Goal: Information Seeking & Learning: Learn about a topic

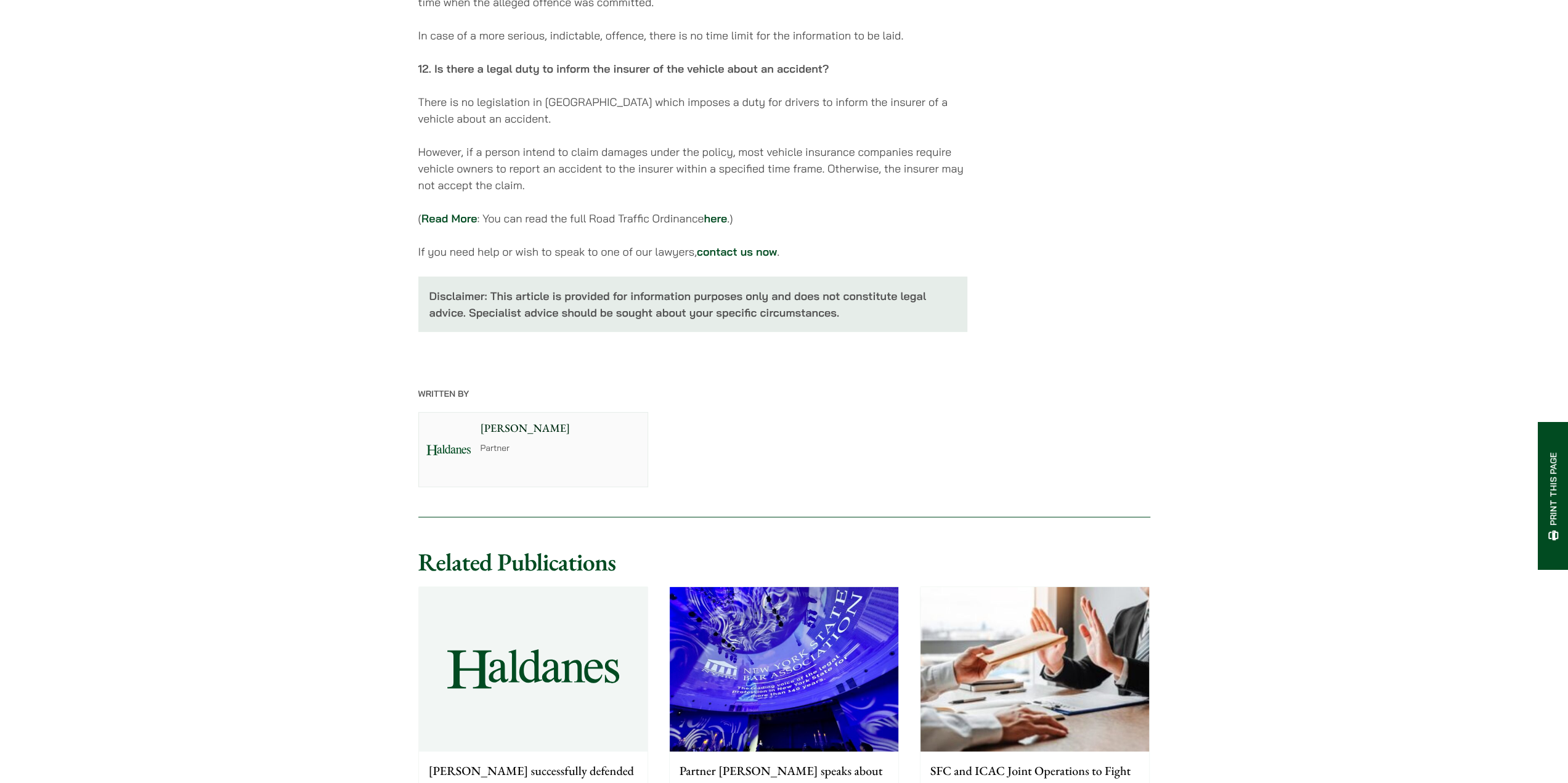
scroll to position [3883, 0]
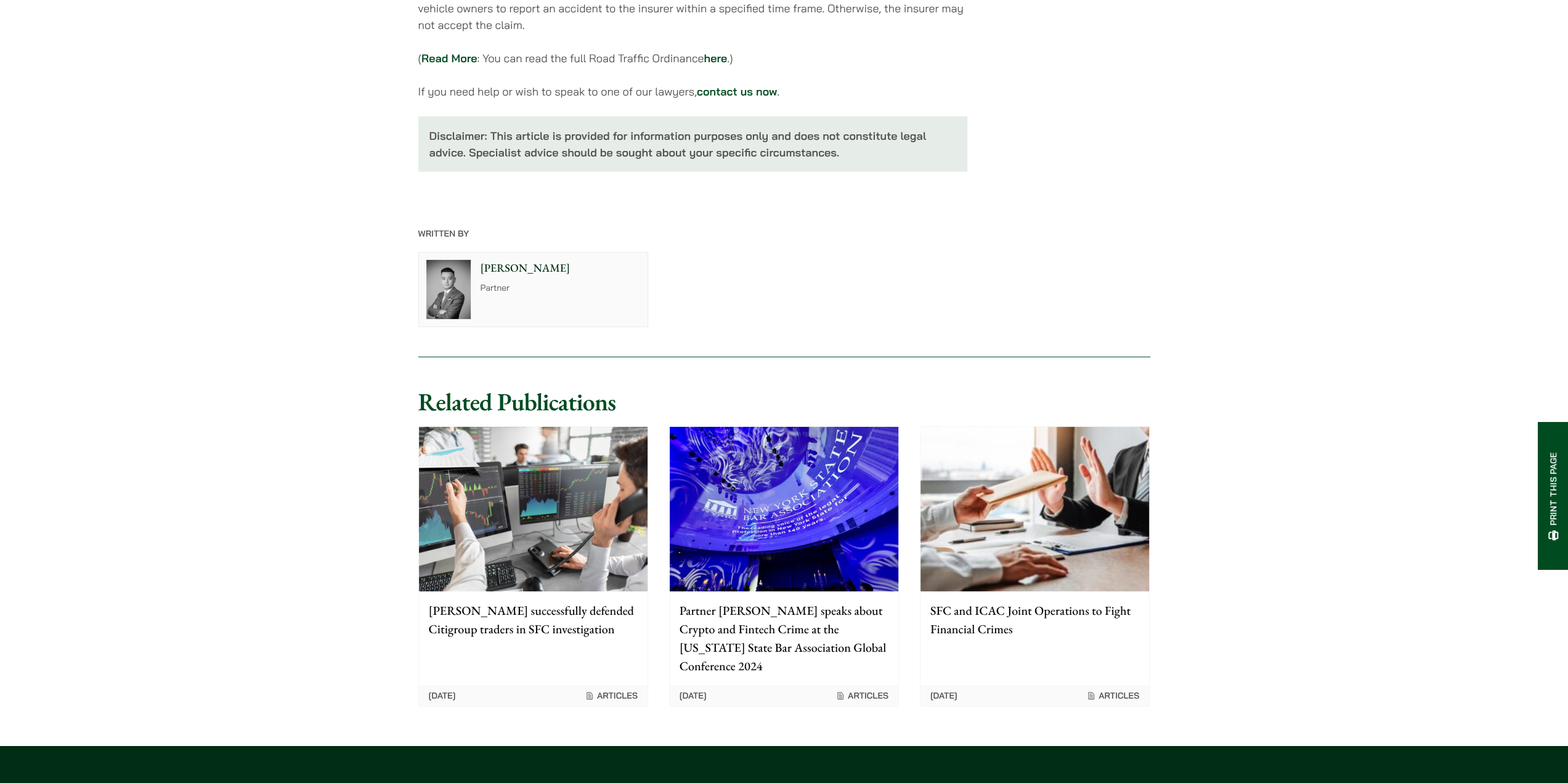
click at [586, 626] on p "Haldanes successfully defended Citigroup traders in SFC investigation" at bounding box center [533, 619] width 209 height 37
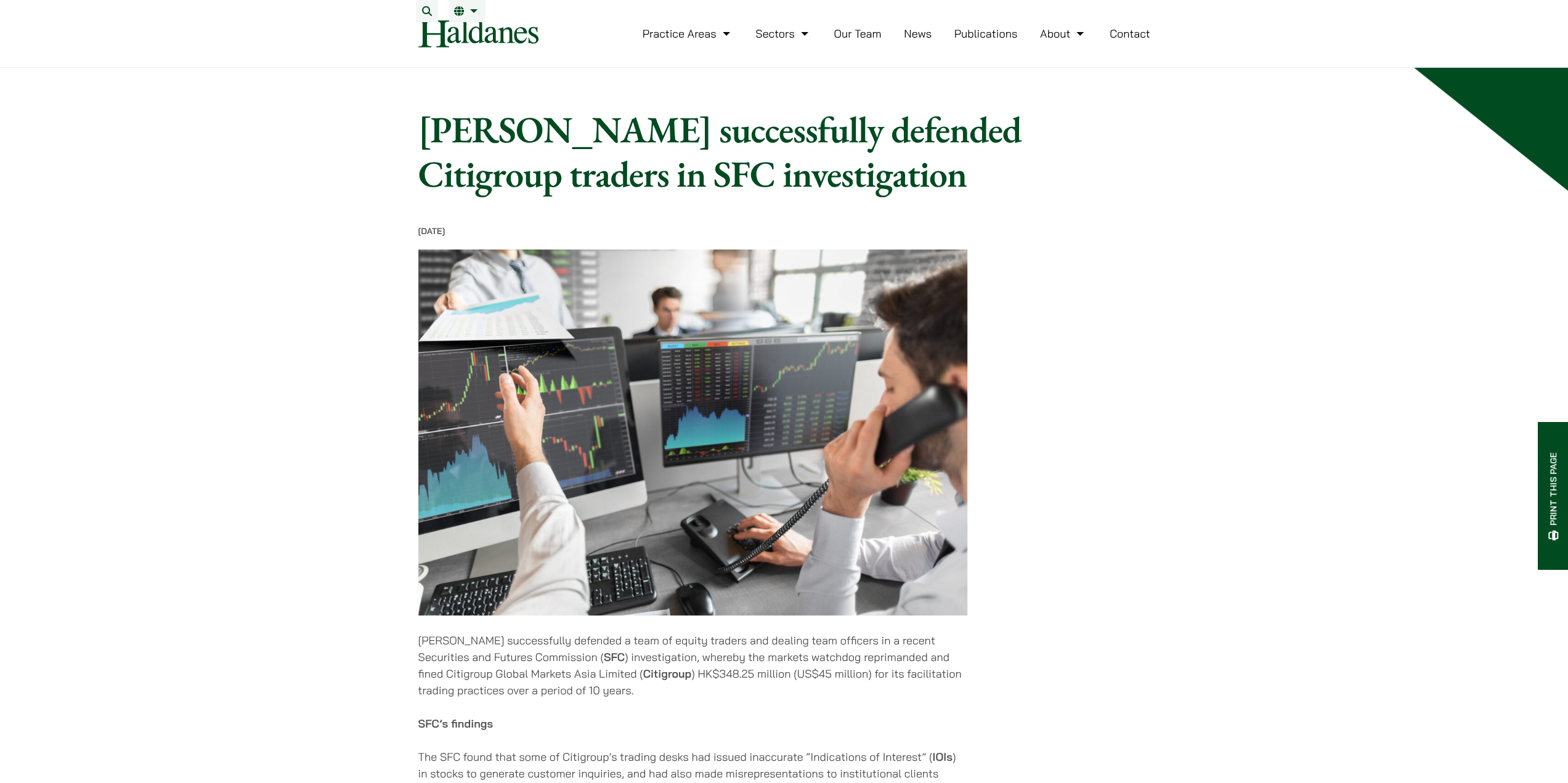
click at [856, 41] on link "Our Team" at bounding box center [857, 33] width 47 height 14
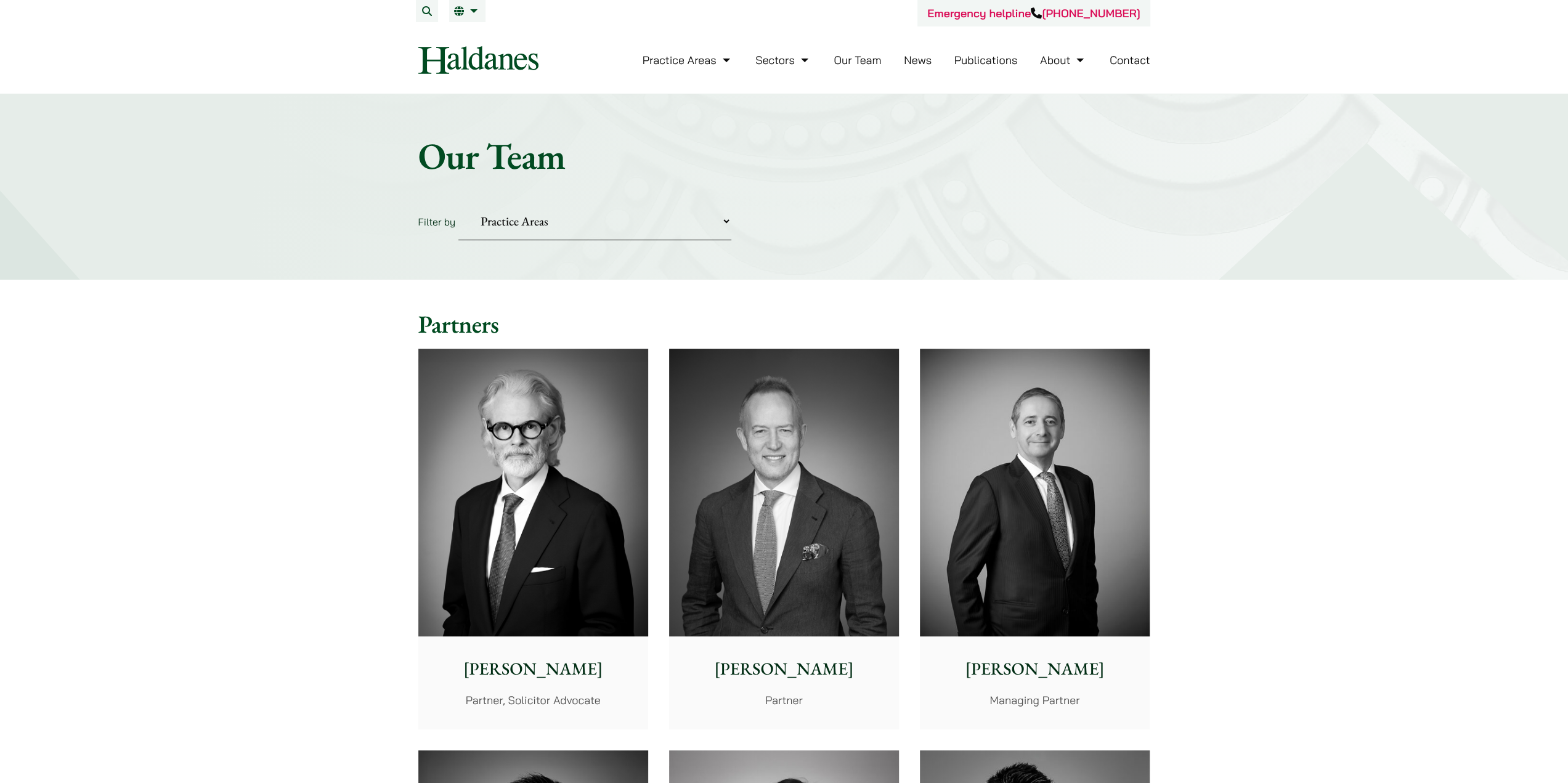
scroll to position [123, 0]
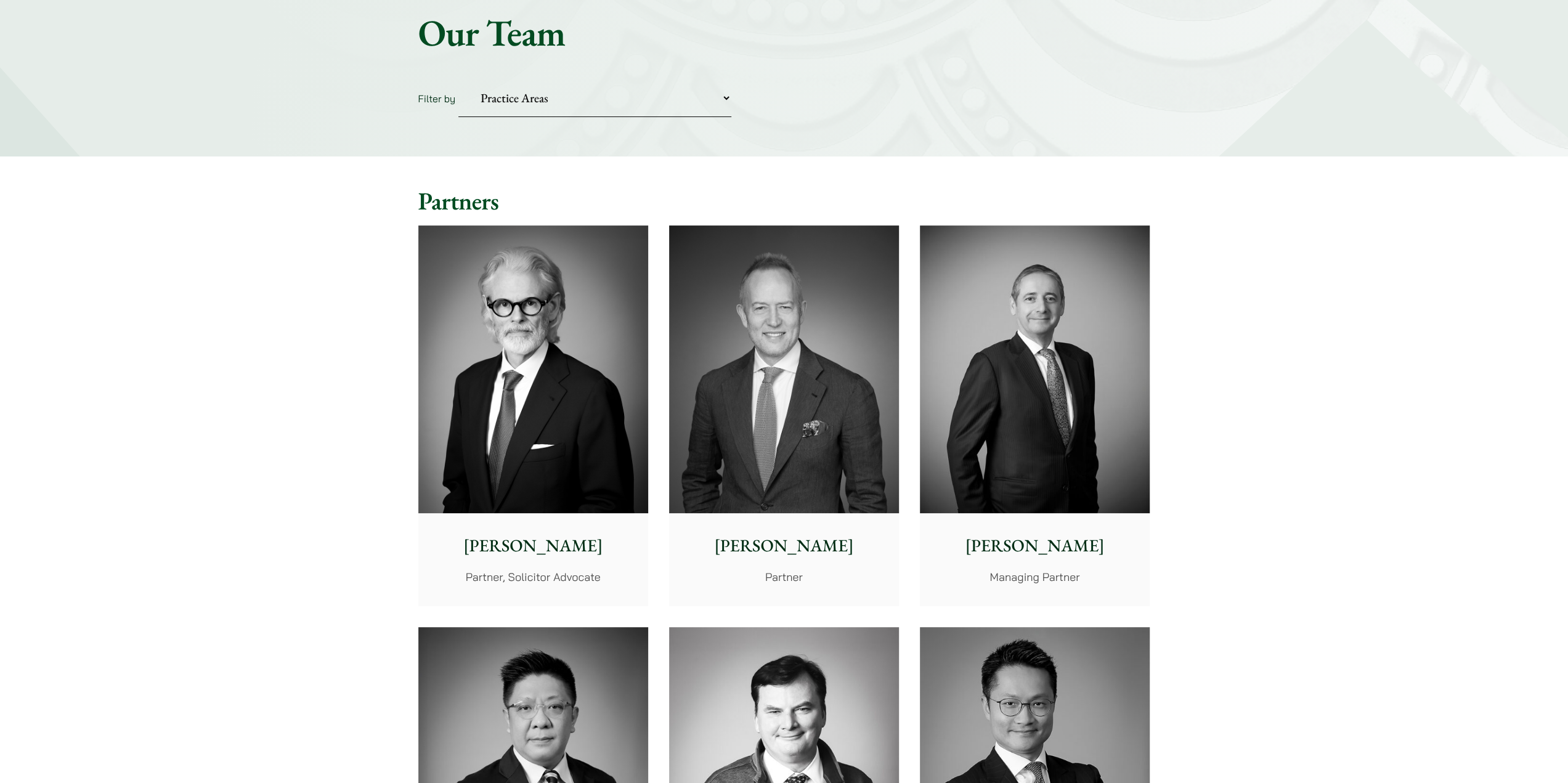
click at [535, 358] on img at bounding box center [533, 369] width 230 height 288
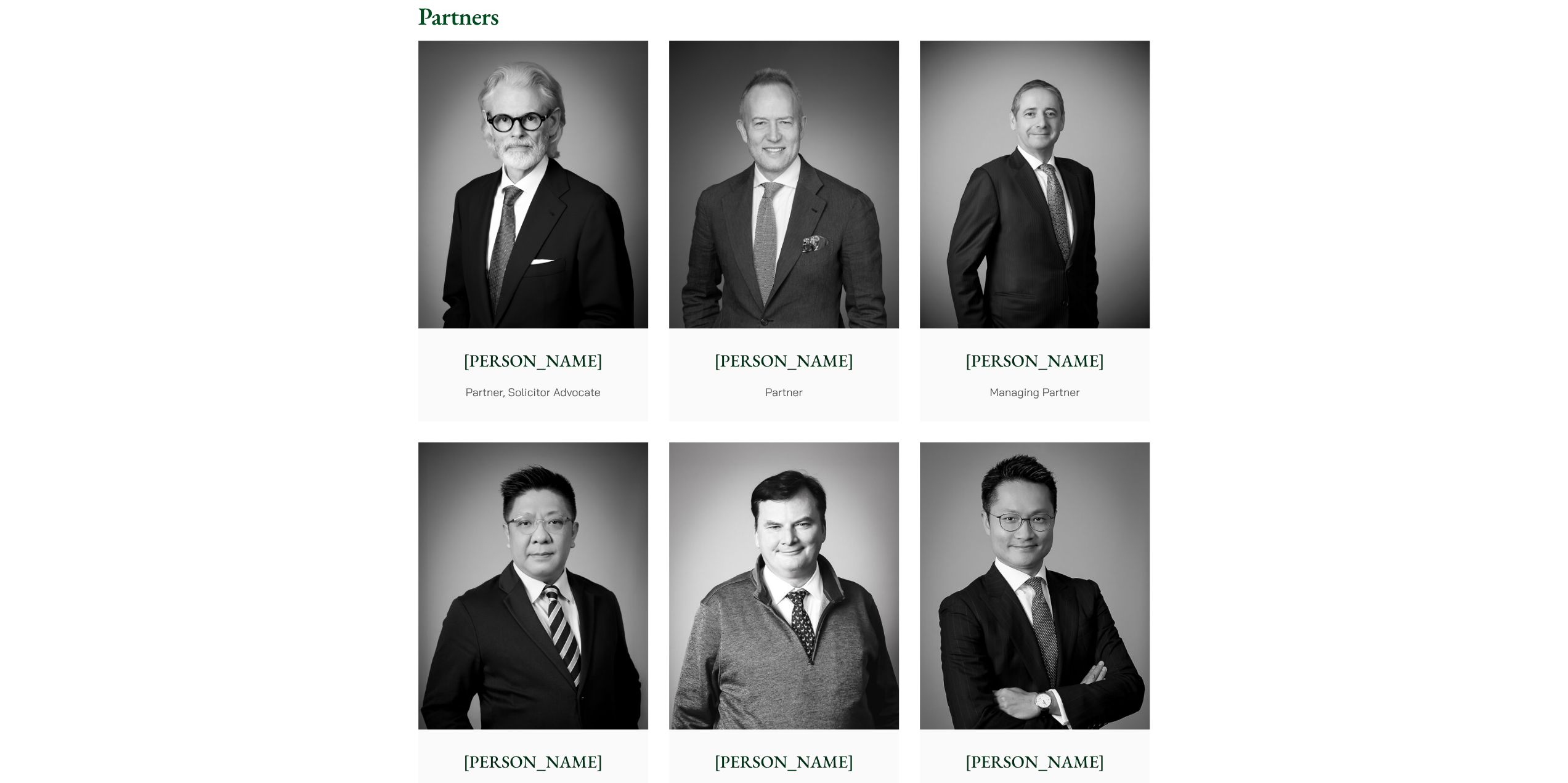
scroll to position [554, 0]
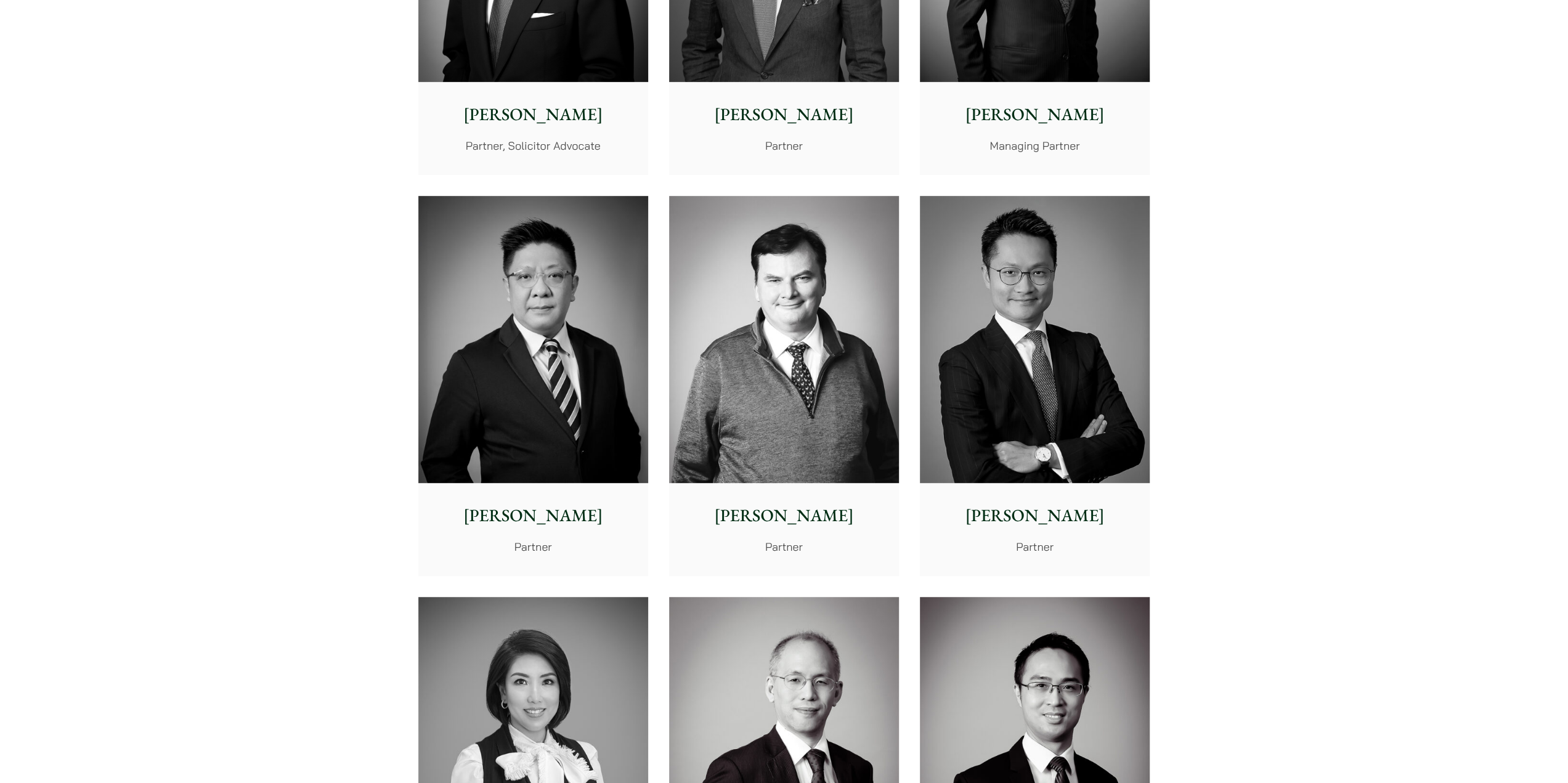
click at [811, 422] on img at bounding box center [784, 340] width 230 height 288
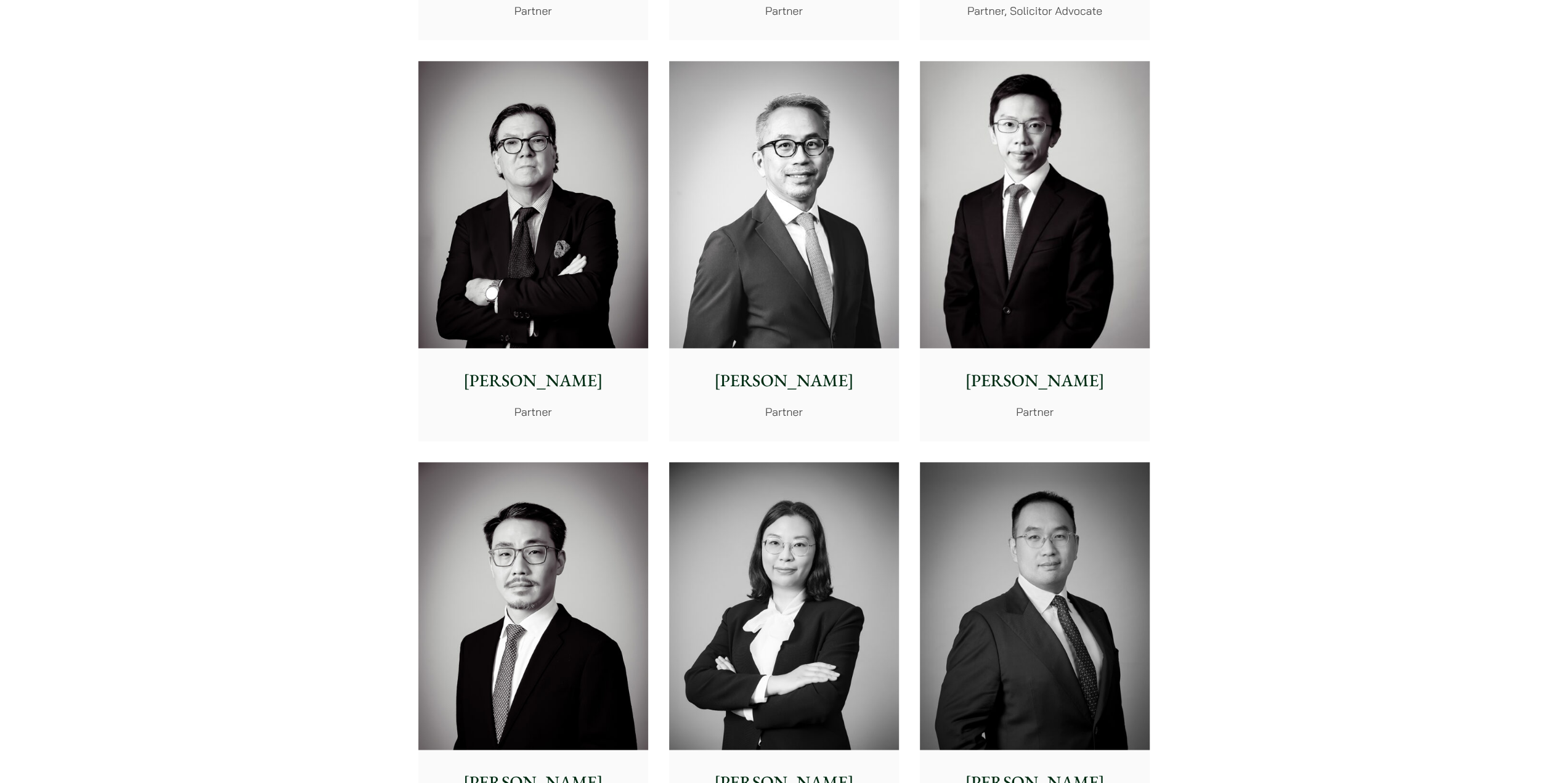
scroll to position [1602, 0]
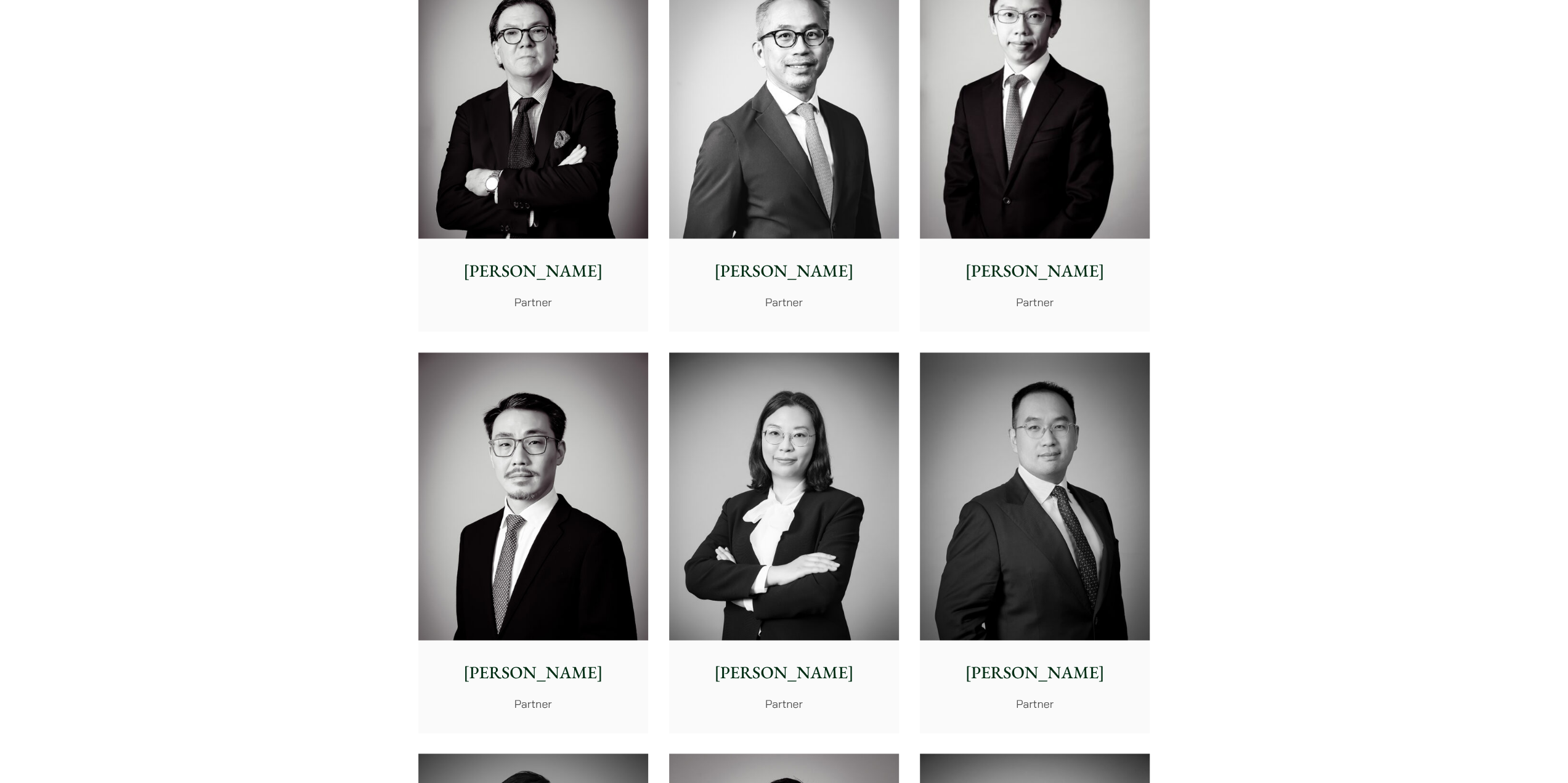
click at [557, 174] on img at bounding box center [533, 95] width 230 height 288
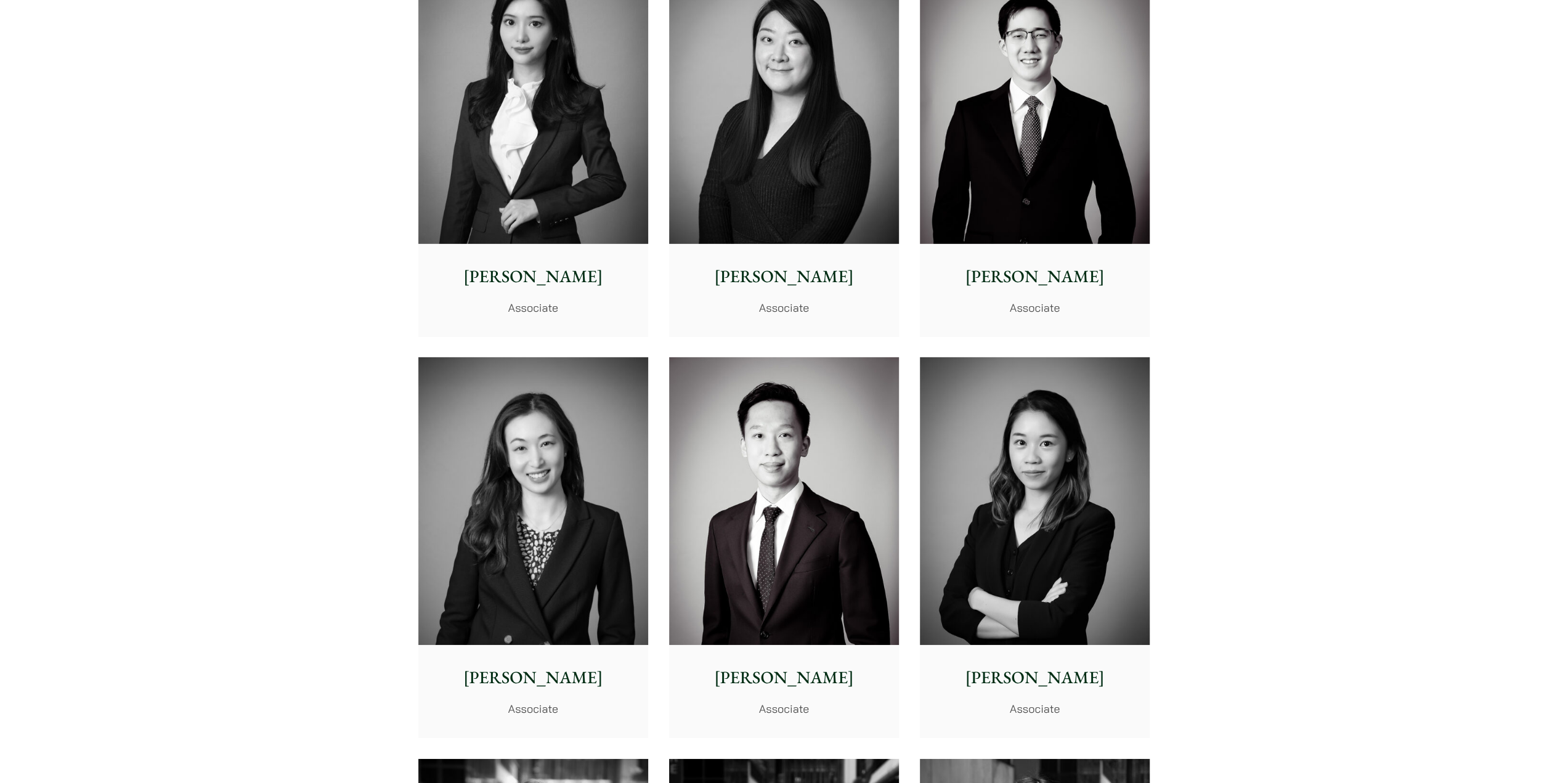
scroll to position [3451, 0]
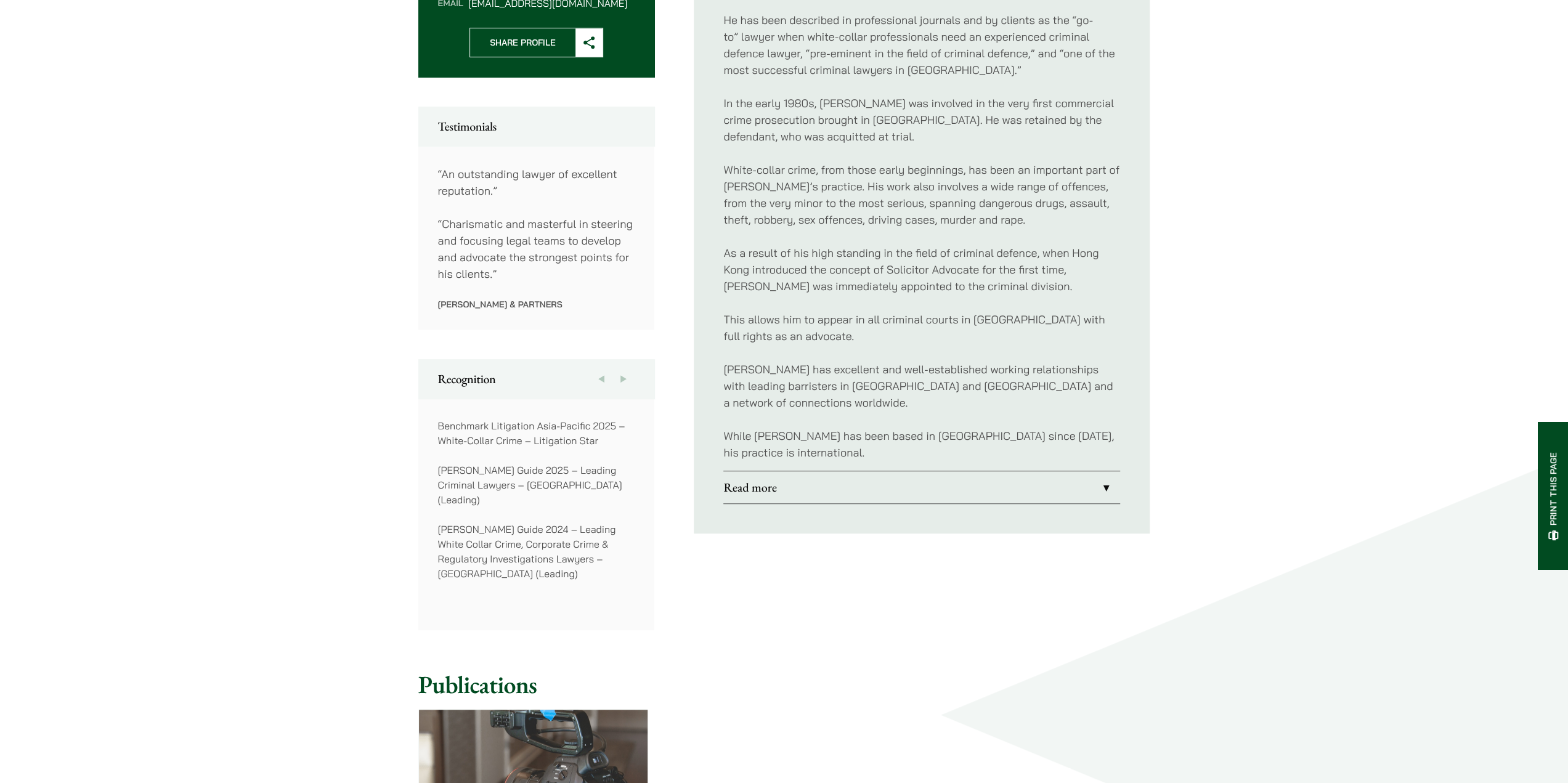
scroll to position [616, 0]
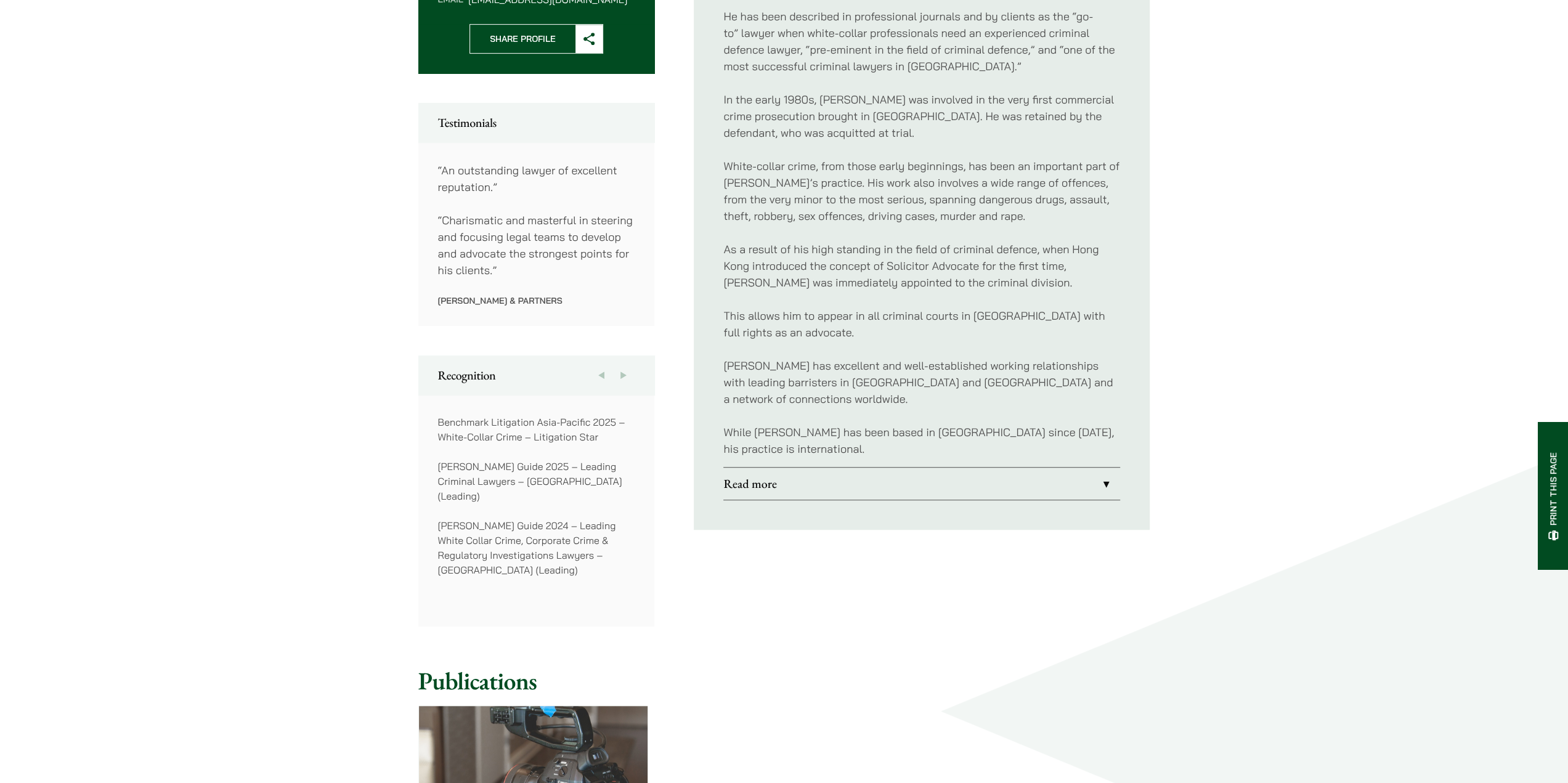
click at [1107, 468] on link "Read more" at bounding box center [922, 483] width 397 height 32
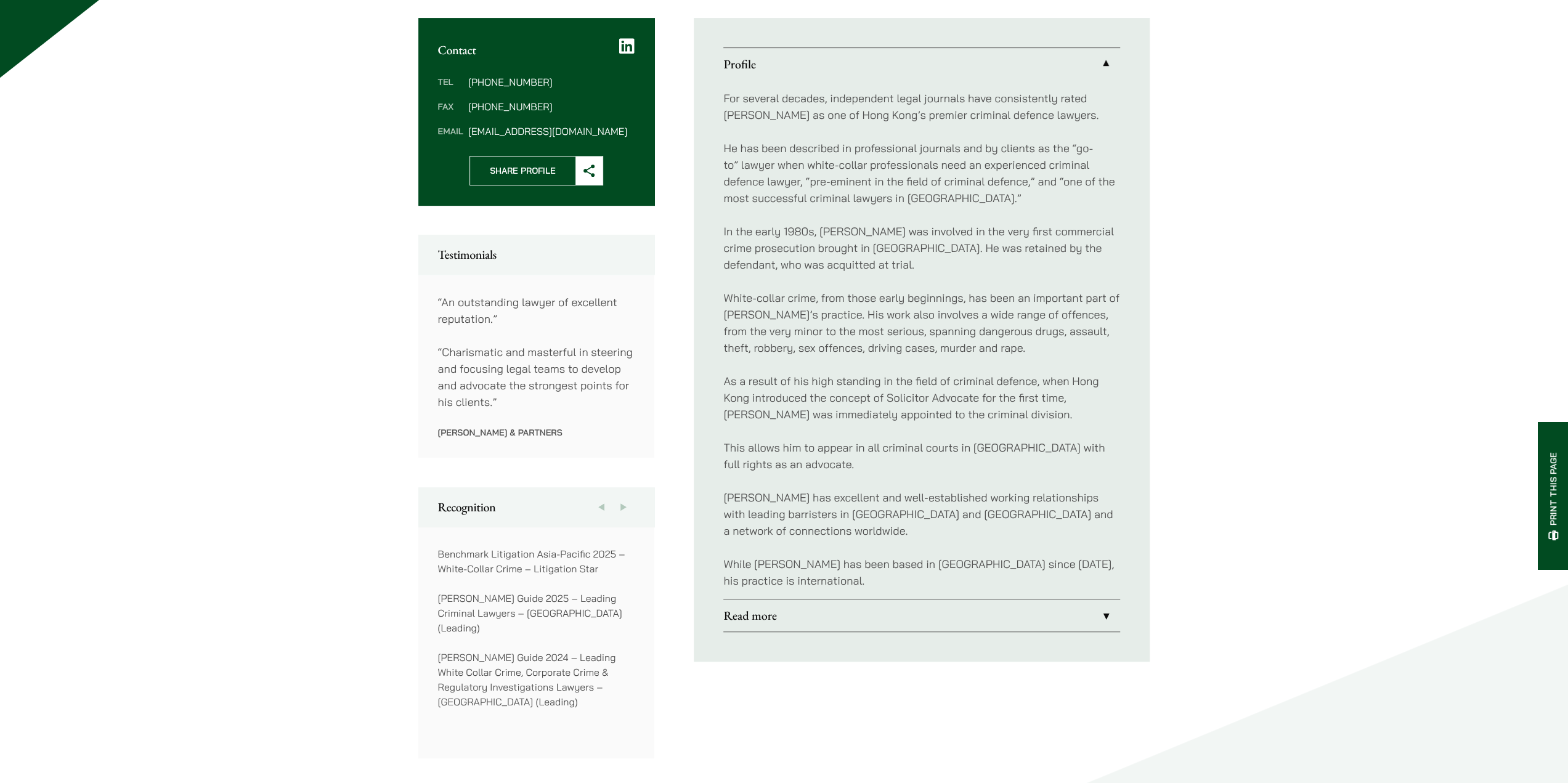
scroll to position [485, 0]
